Goal: Information Seeking & Learning: Learn about a topic

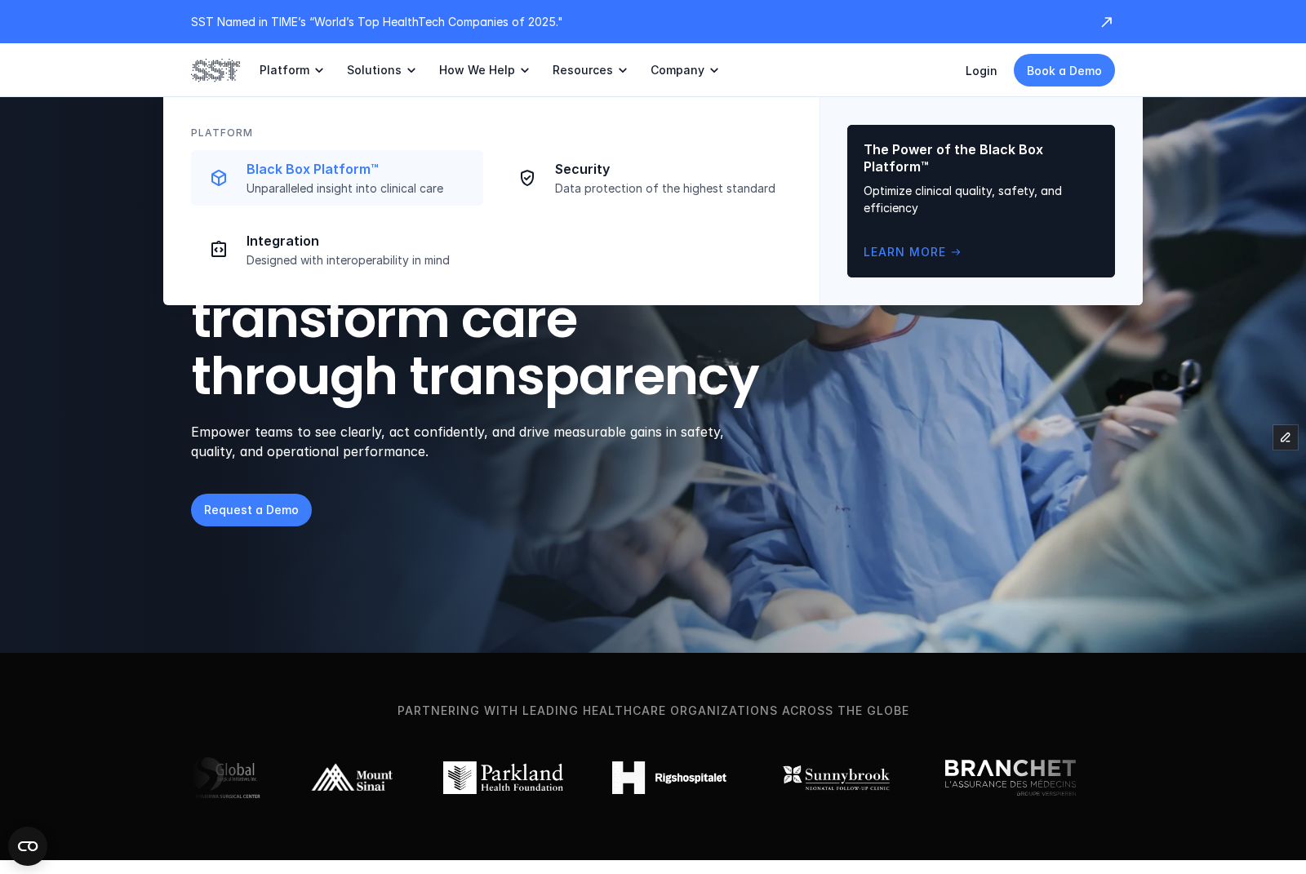
click at [320, 166] on p "Black Box Platform™" at bounding box center [360, 169] width 227 height 17
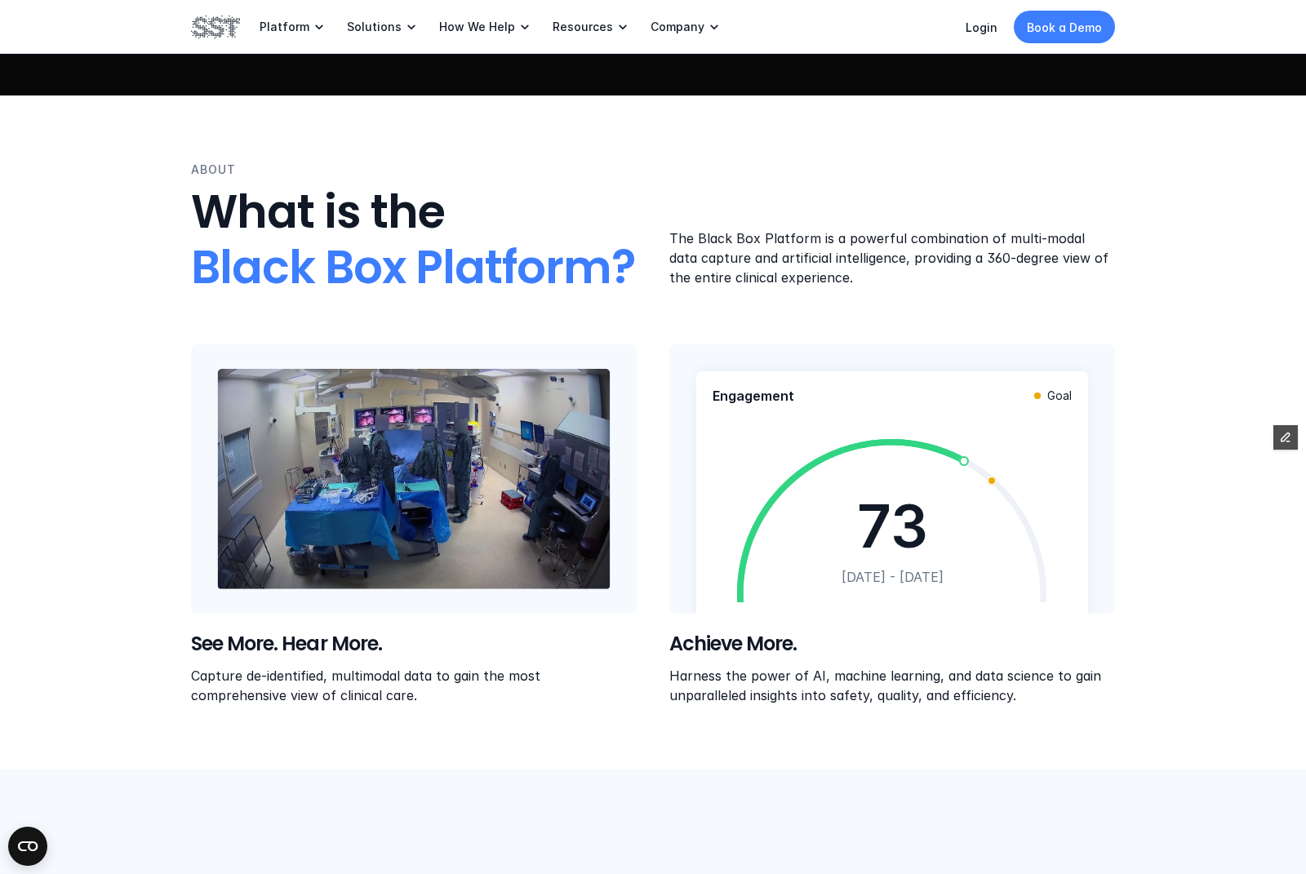
scroll to position [484, 0]
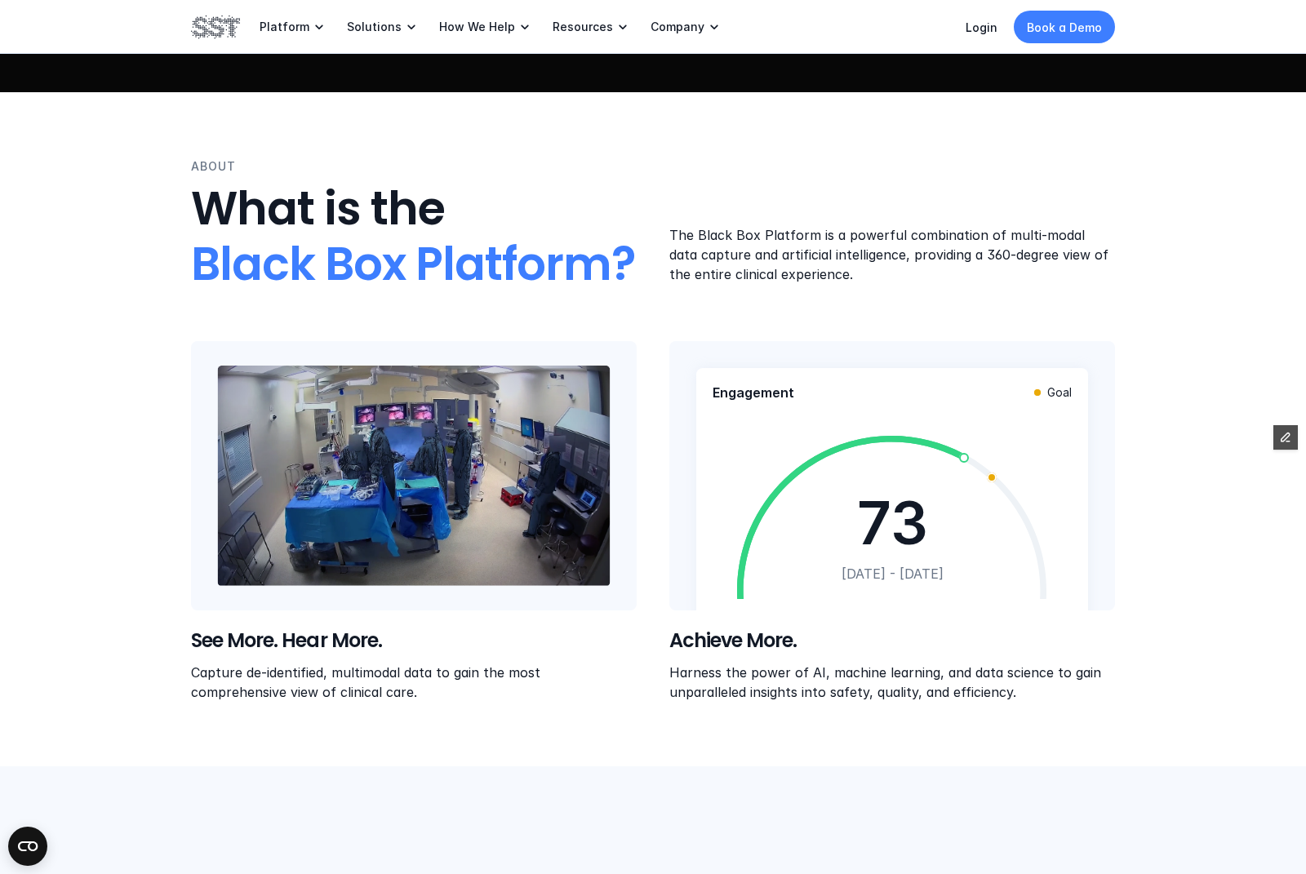
click at [438, 671] on p "Capture de-identified, multimodal data to gain the most comprehensive view of c…" at bounding box center [414, 681] width 446 height 39
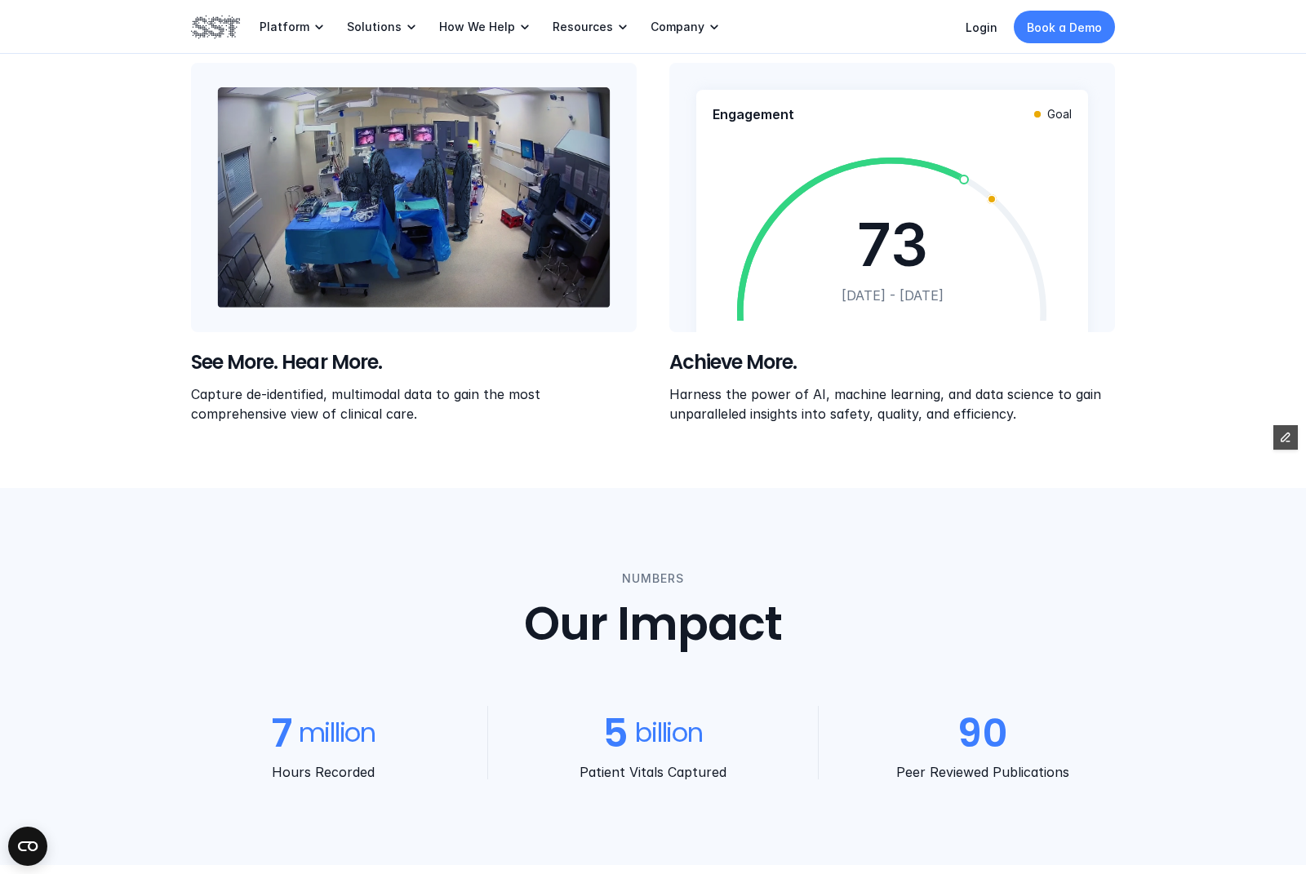
scroll to position [343, 0]
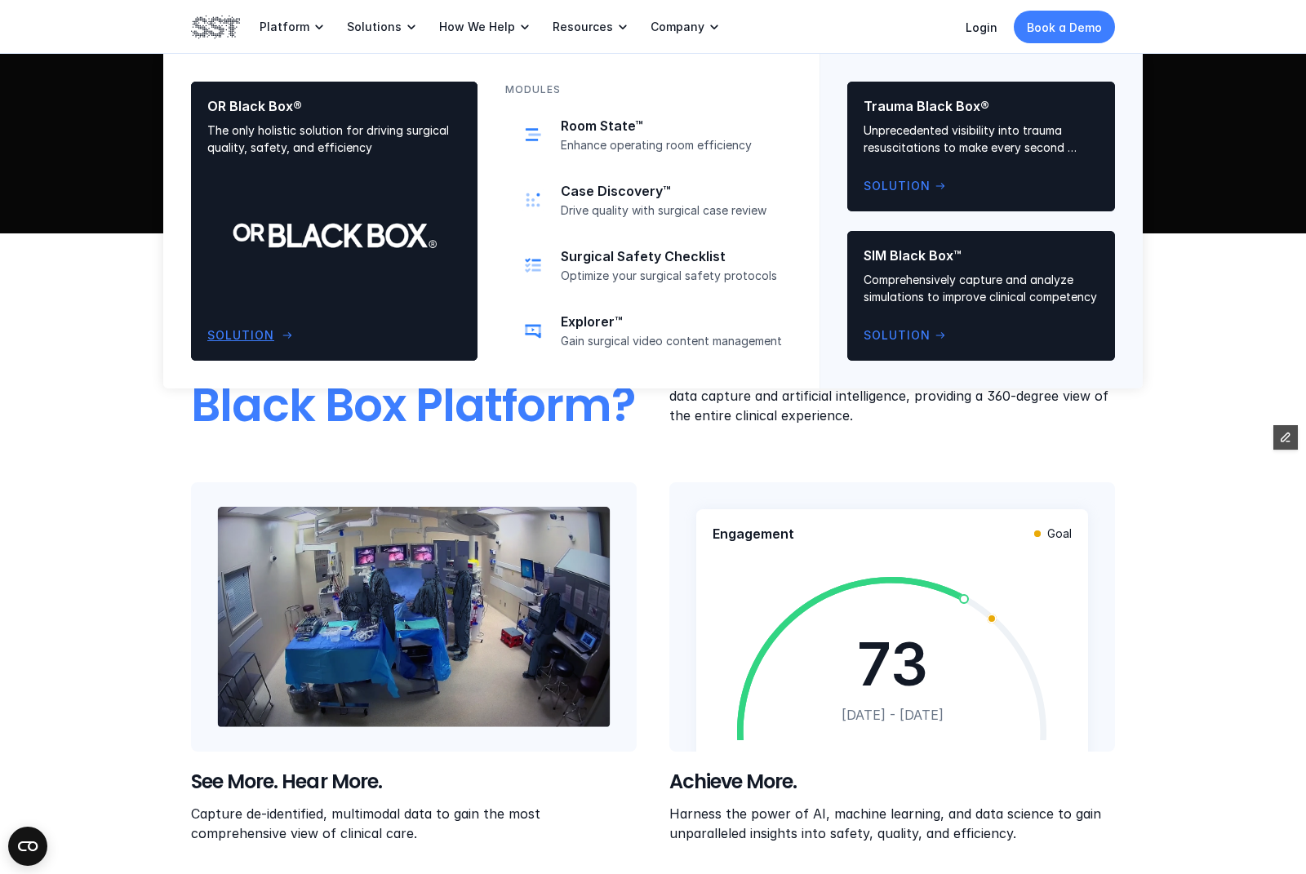
click at [374, 198] on div "OR Black Box® The only holistic solution for driving surgical quality, safety, …" at bounding box center [334, 221] width 254 height 247
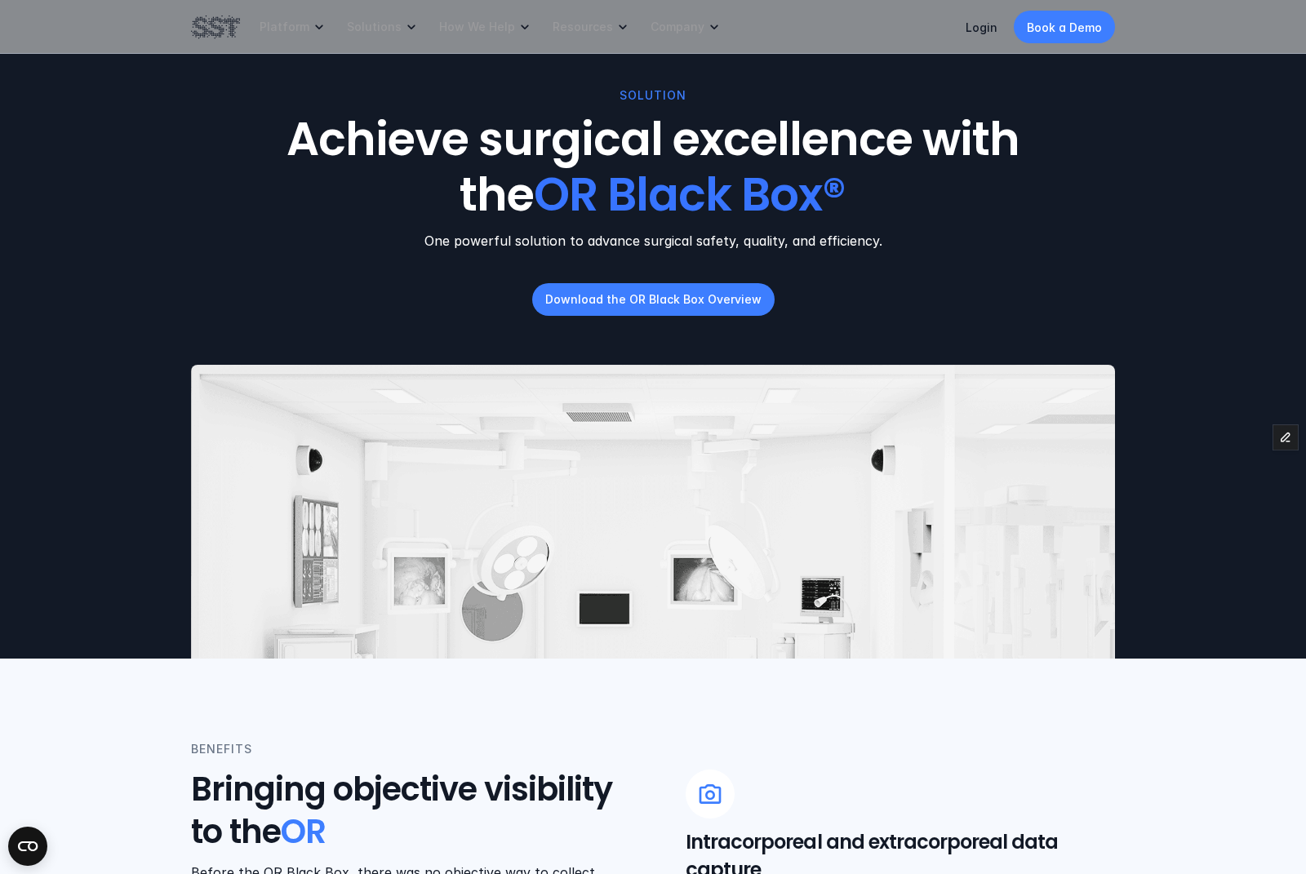
drag, startPoint x: 205, startPoint y: 31, endPoint x: 215, endPoint y: 27, distance: 11.4
click at [206, 31] on img at bounding box center [215, 27] width 49 height 28
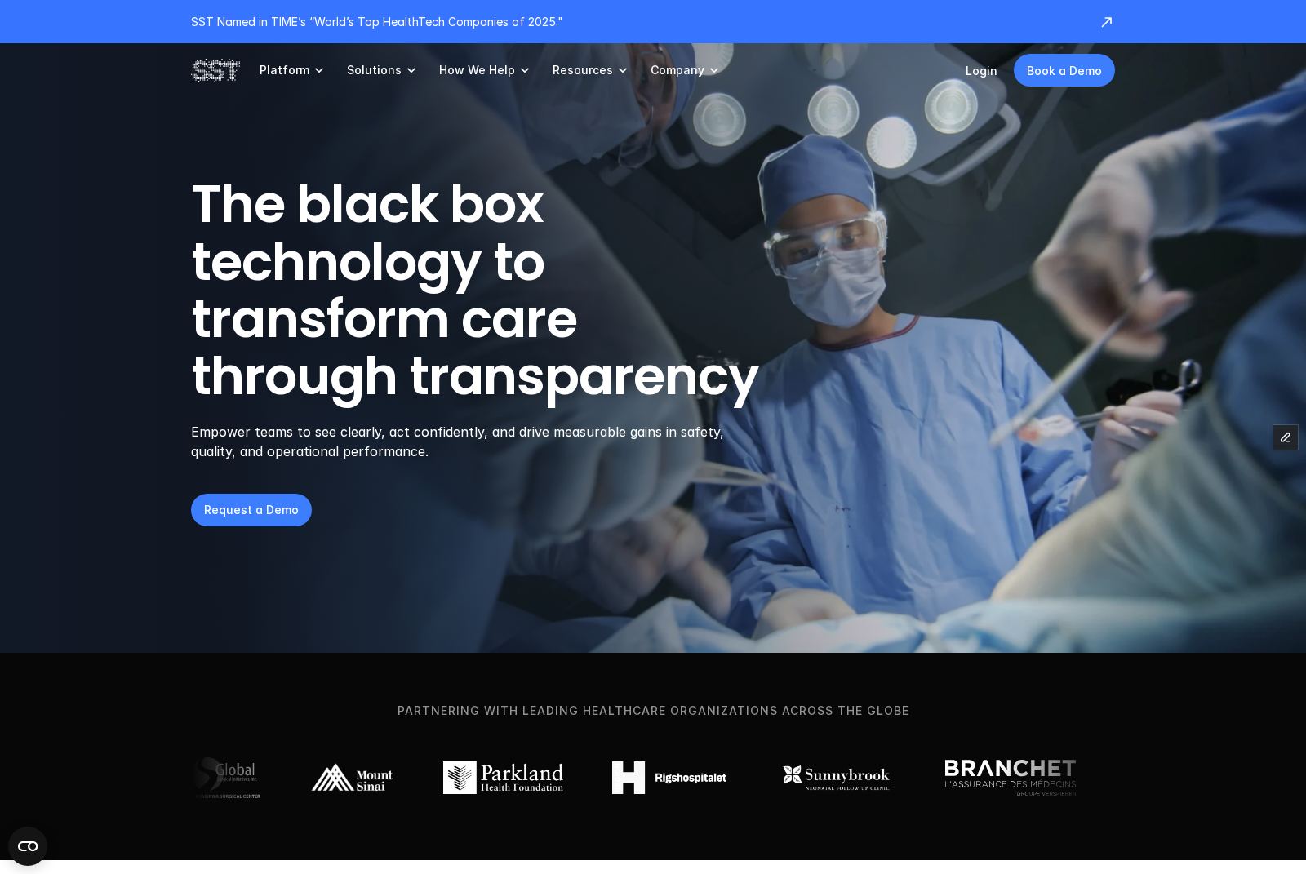
click at [217, 26] on p "SST Named in TIME’s “World’s Top HealthTech Companies of 2025."" at bounding box center [636, 21] width 891 height 17
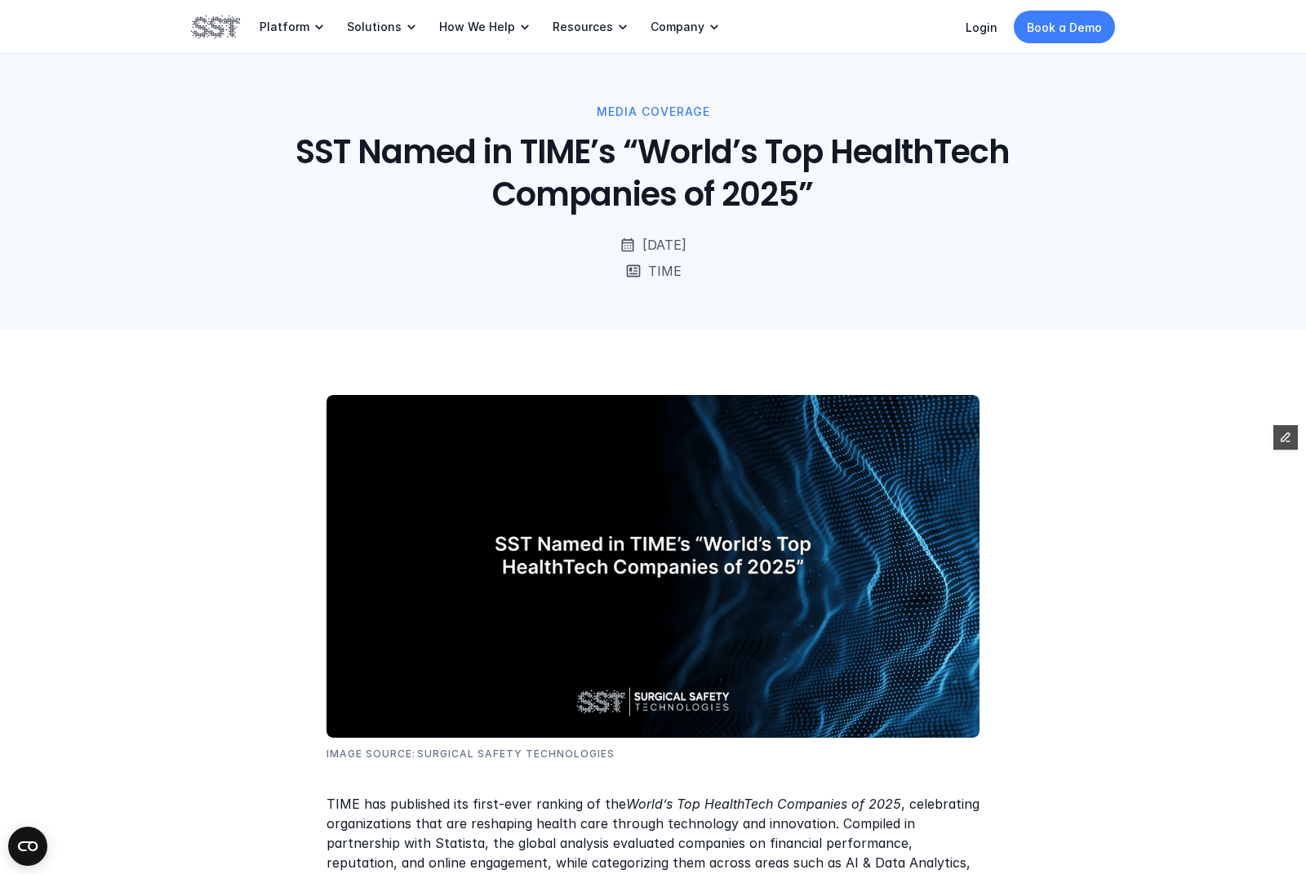
click at [221, 19] on img at bounding box center [215, 27] width 49 height 28
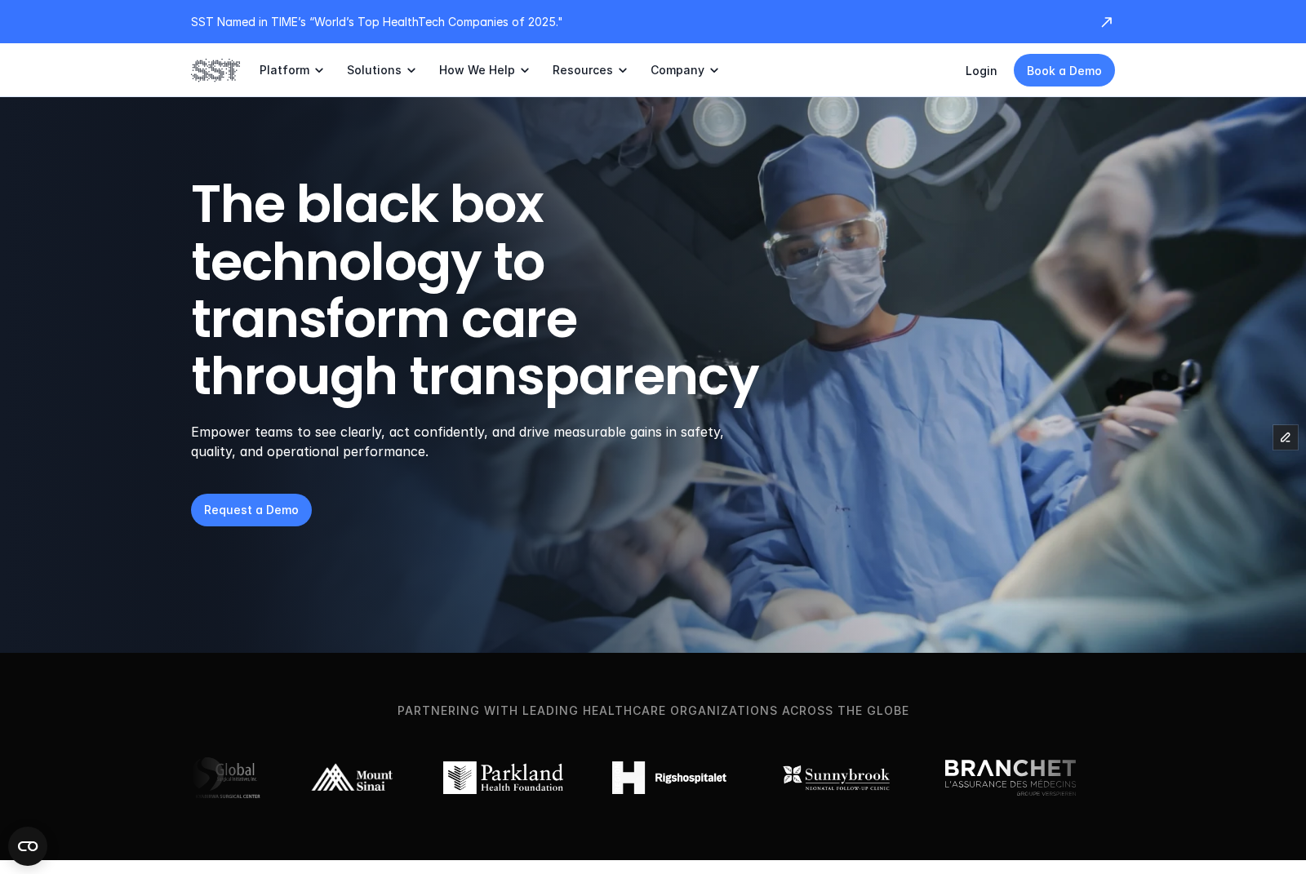
click at [218, 67] on img at bounding box center [215, 70] width 49 height 28
click at [322, 27] on p "SST Named in TIME’s “World’s Top HealthTech Companies of 2025."" at bounding box center [636, 21] width 891 height 17
